Goal: Task Accomplishment & Management: Use online tool/utility

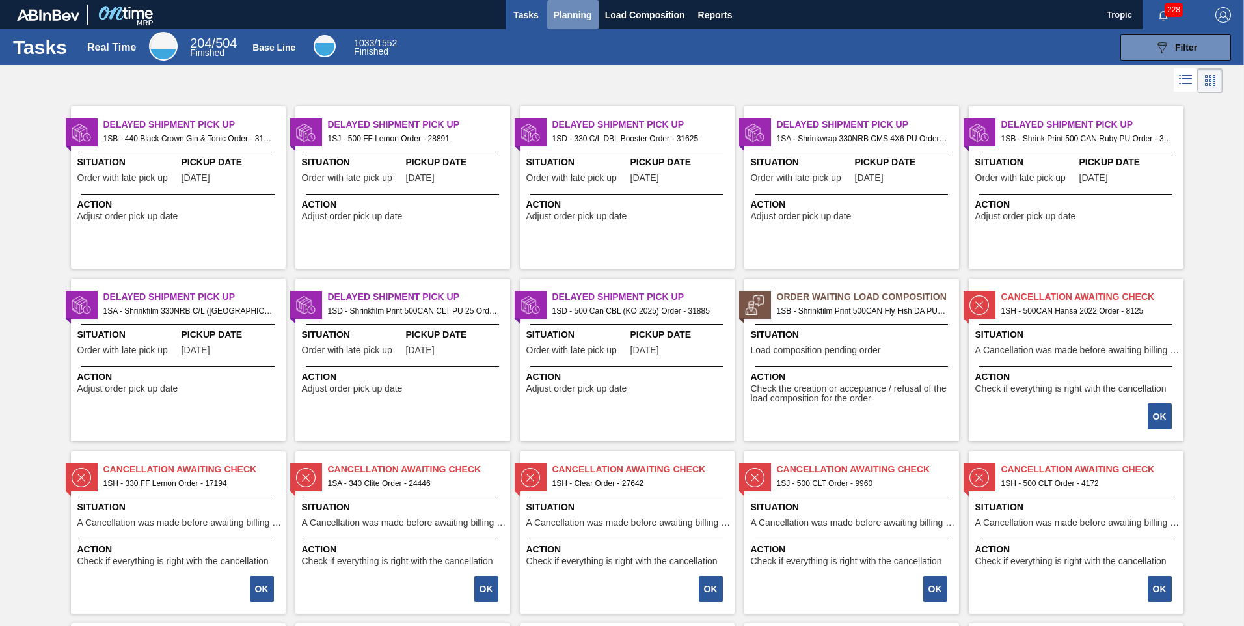
click at [576, 18] on span "Planning" at bounding box center [573, 15] width 38 height 16
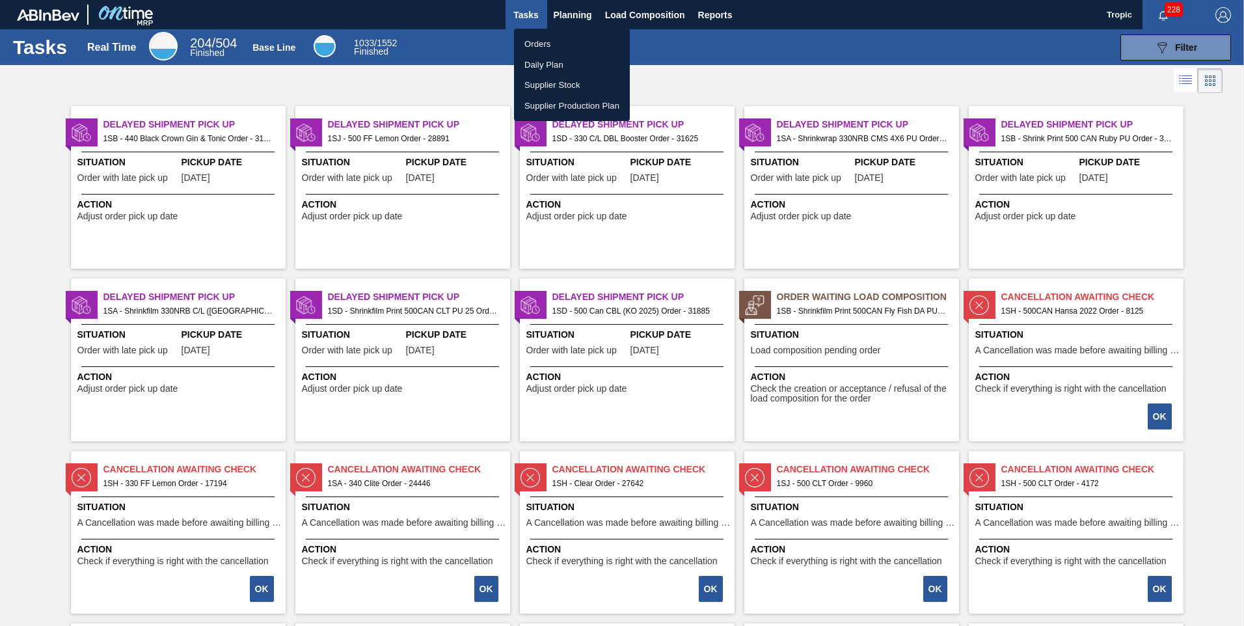
click at [559, 38] on li "Orders" at bounding box center [572, 44] width 116 height 21
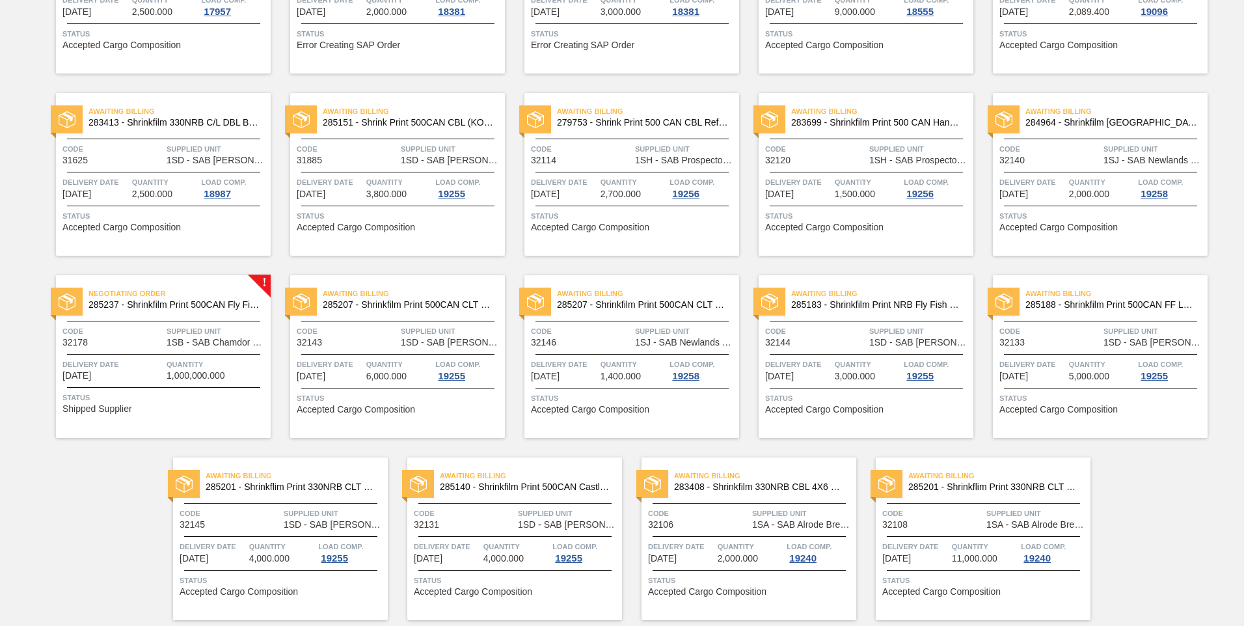
scroll to position [429, 0]
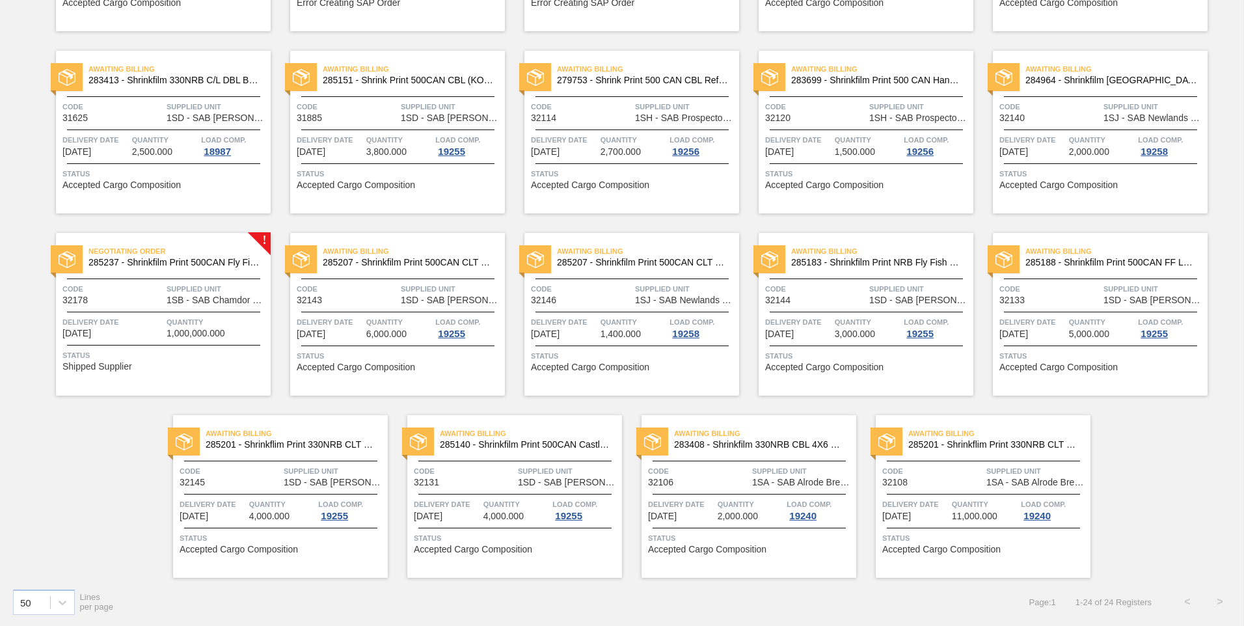
click at [206, 317] on span "Quantity" at bounding box center [217, 321] width 101 height 13
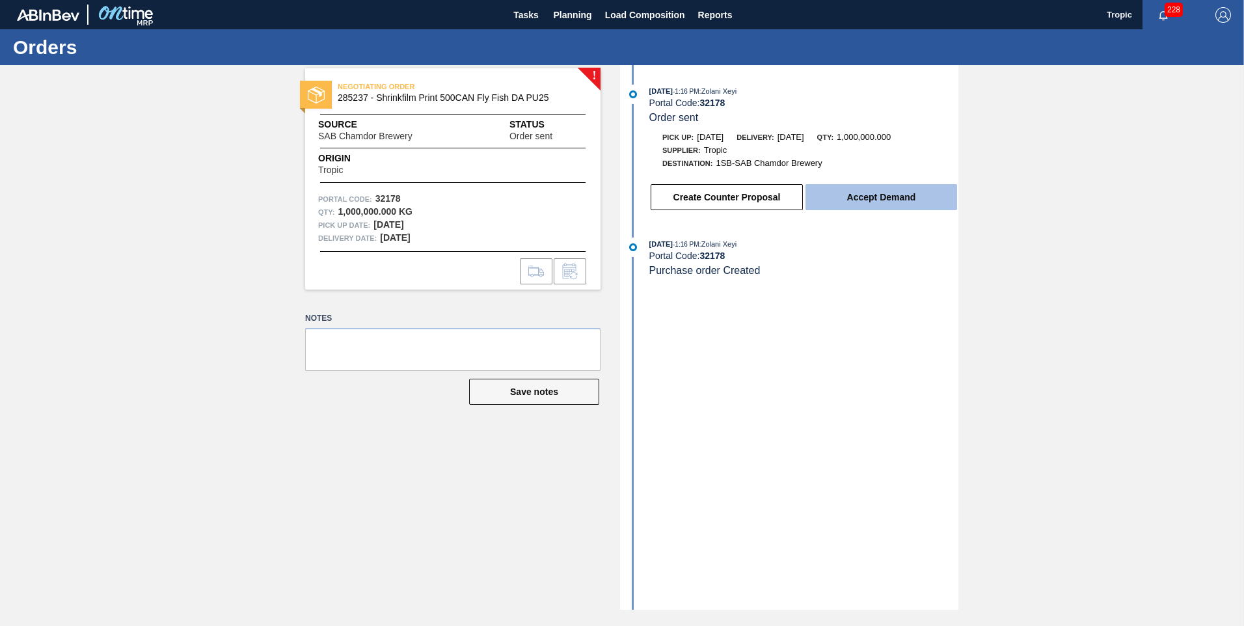
click at [842, 206] on button "Accept Demand" at bounding box center [881, 197] width 152 height 26
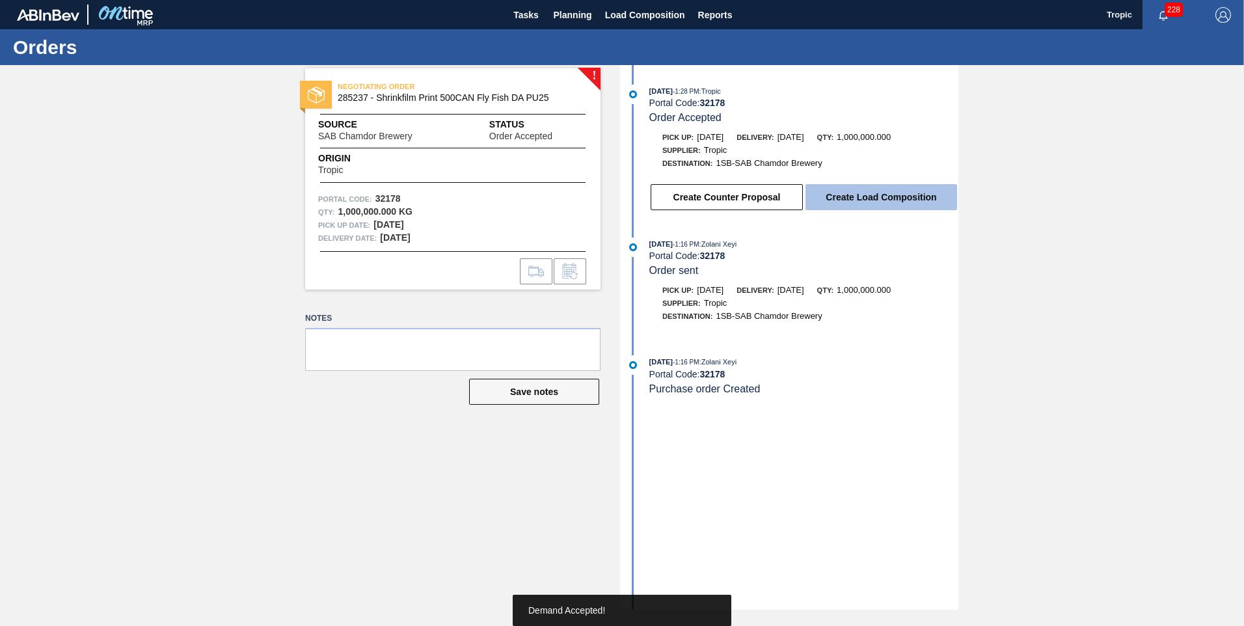
click at [856, 199] on button "Create Load Composition" at bounding box center [881, 197] width 152 height 26
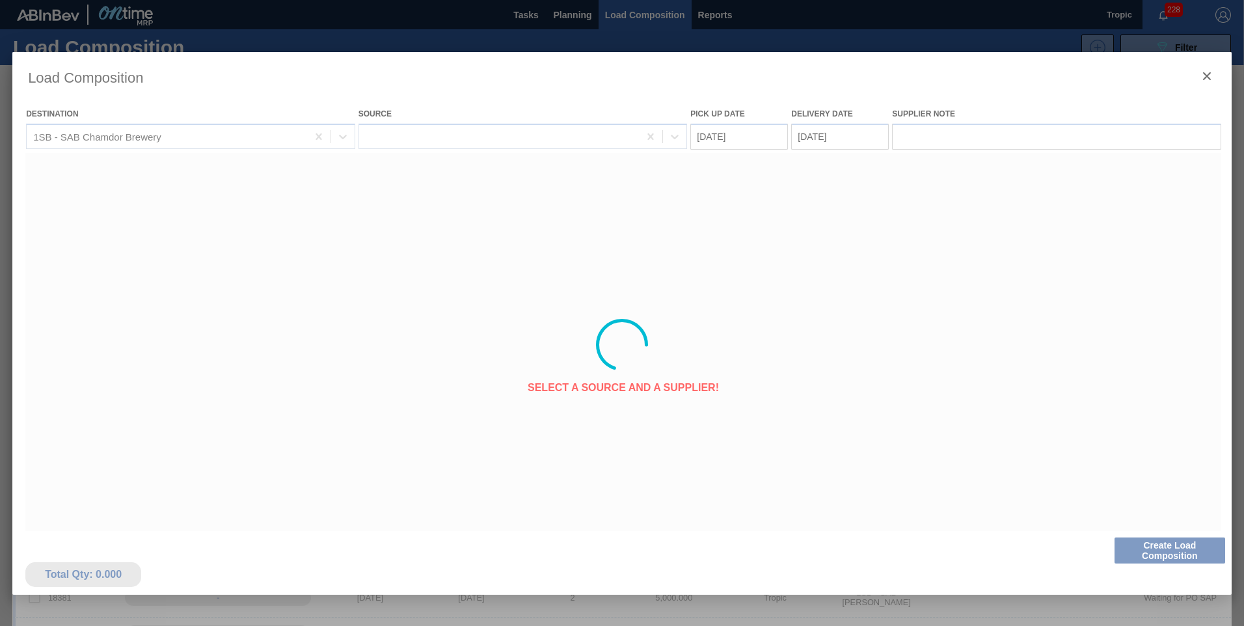
type Date "[DATE]"
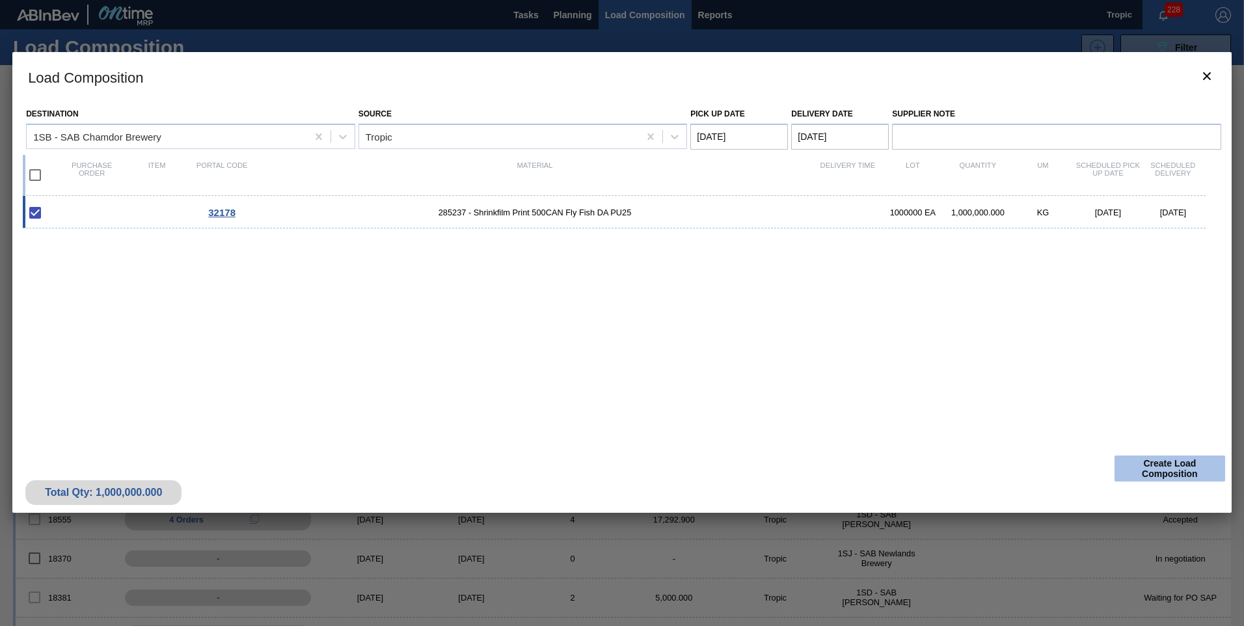
click at [1165, 475] on button "Create Load Composition" at bounding box center [1169, 468] width 111 height 26
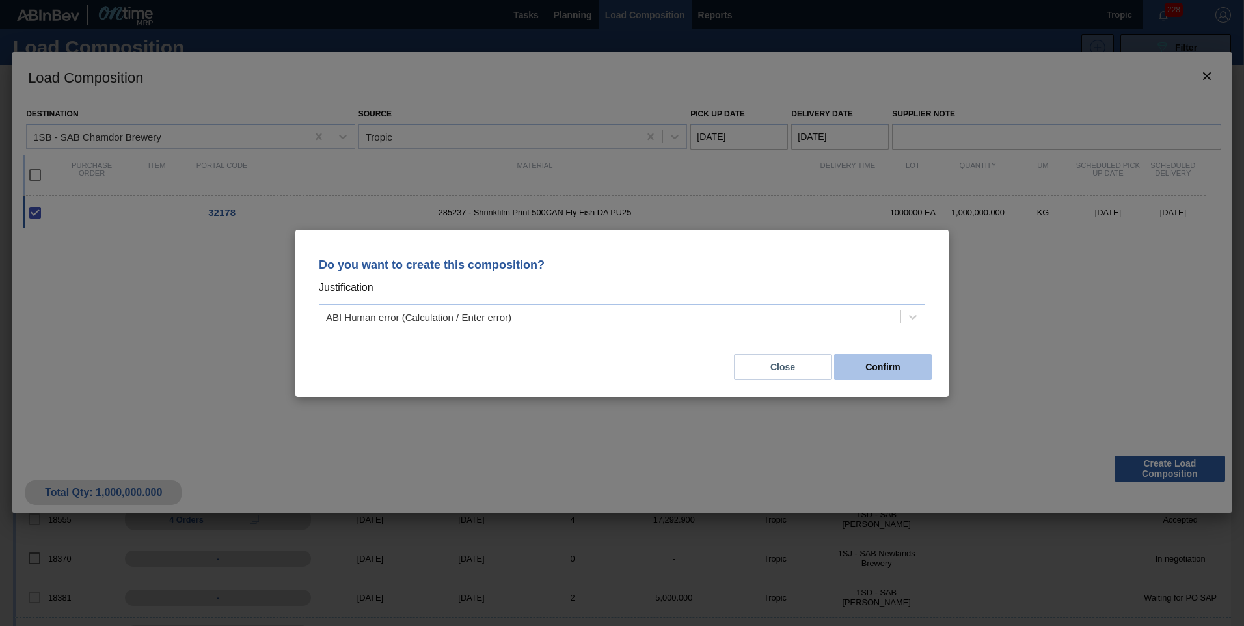
click at [911, 366] on button "Confirm" at bounding box center [883, 367] width 98 height 26
